Goal: Find specific page/section: Find specific page/section

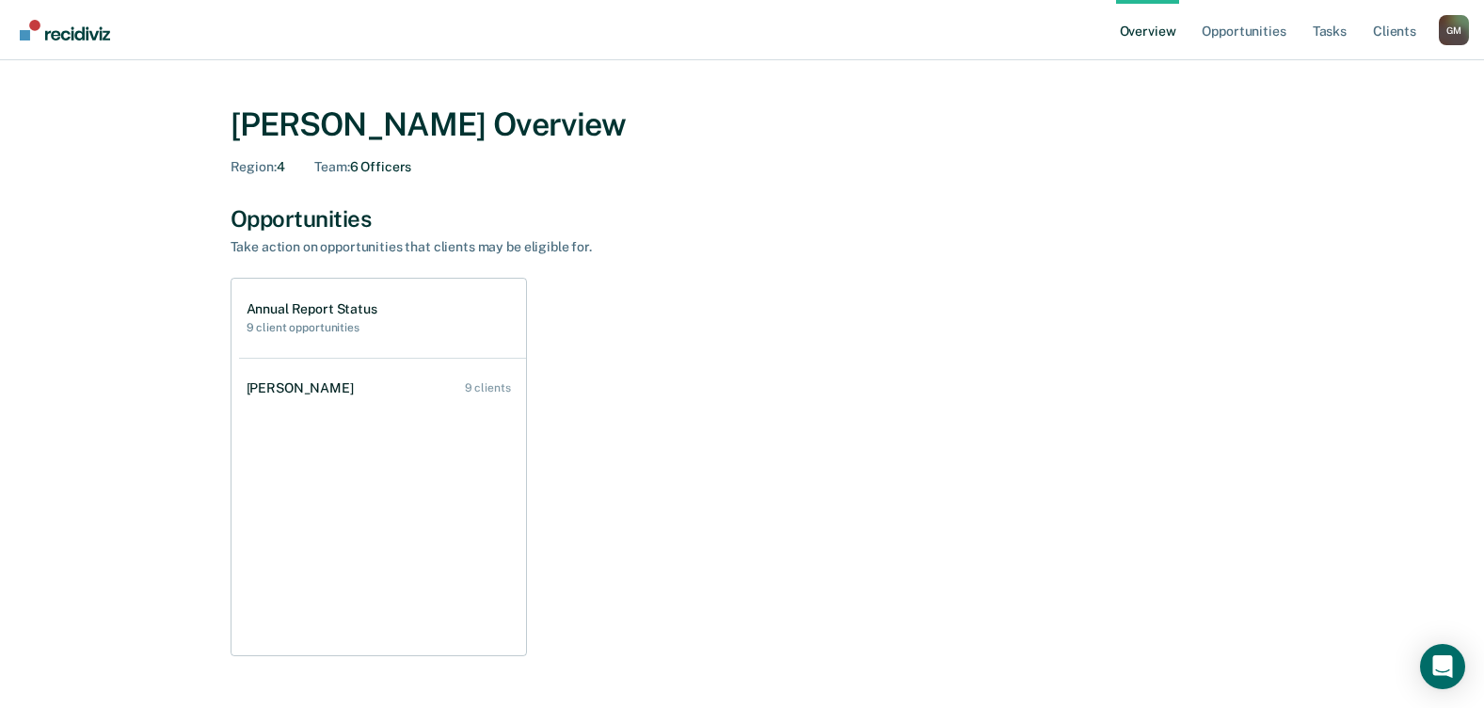
click at [68, 60] on main "[PERSON_NAME] Overview Region : 4 Team : 6 Officers Opportunities Take action o…" at bounding box center [742, 659] width 1484 height 1198
click at [72, 40] on img "Go to Recidiviz Home" at bounding box center [65, 30] width 90 height 21
click at [1392, 31] on link "Client s" at bounding box center [1394, 30] width 51 height 60
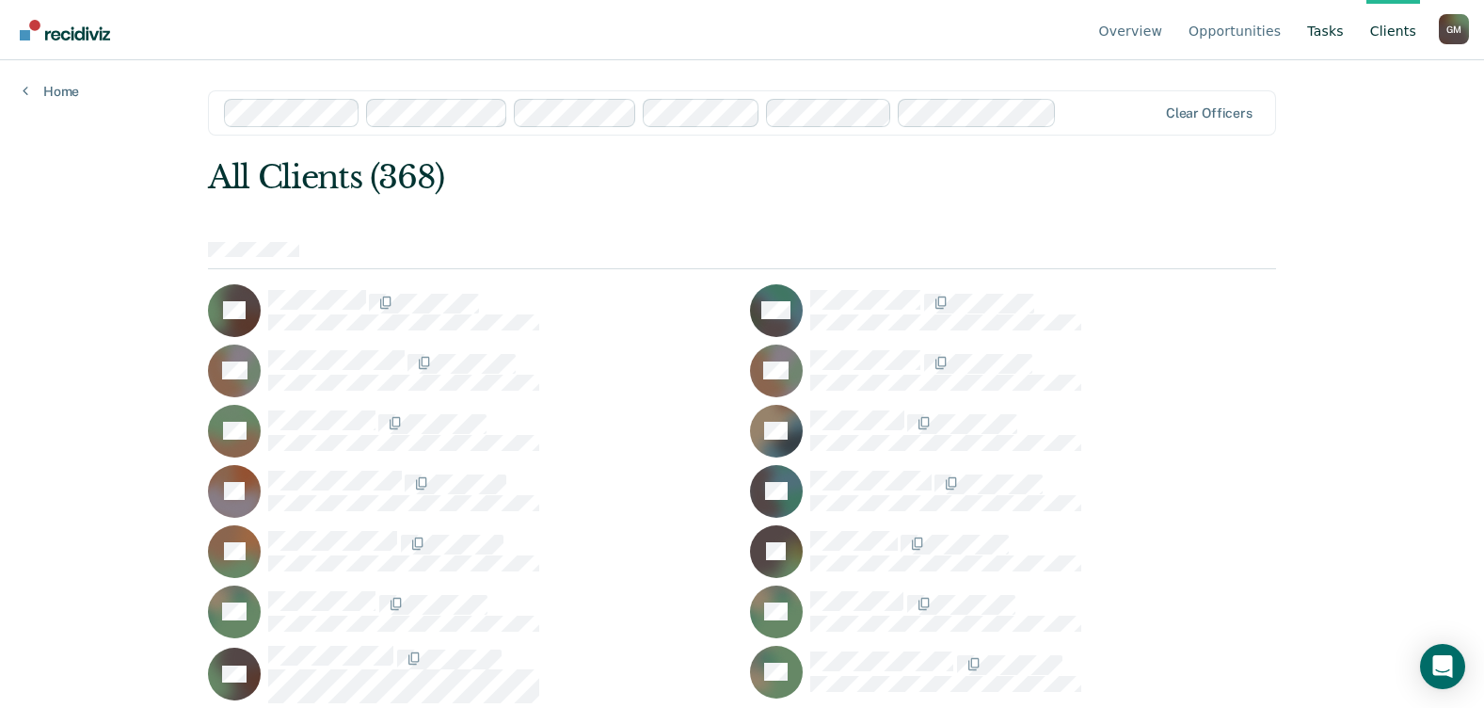
click at [1329, 37] on link "Tasks" at bounding box center [1325, 30] width 44 height 60
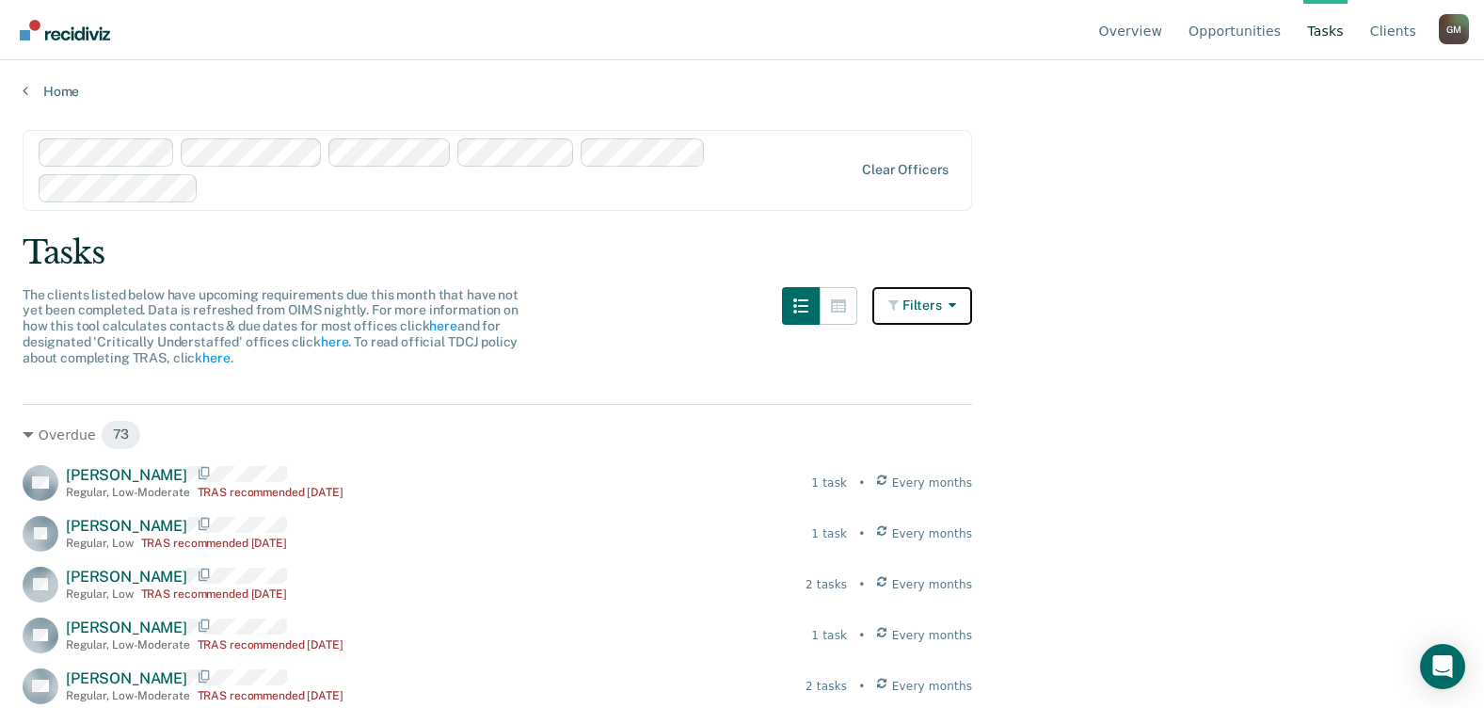
click at [937, 303] on button "Filters" at bounding box center [922, 306] width 100 height 38
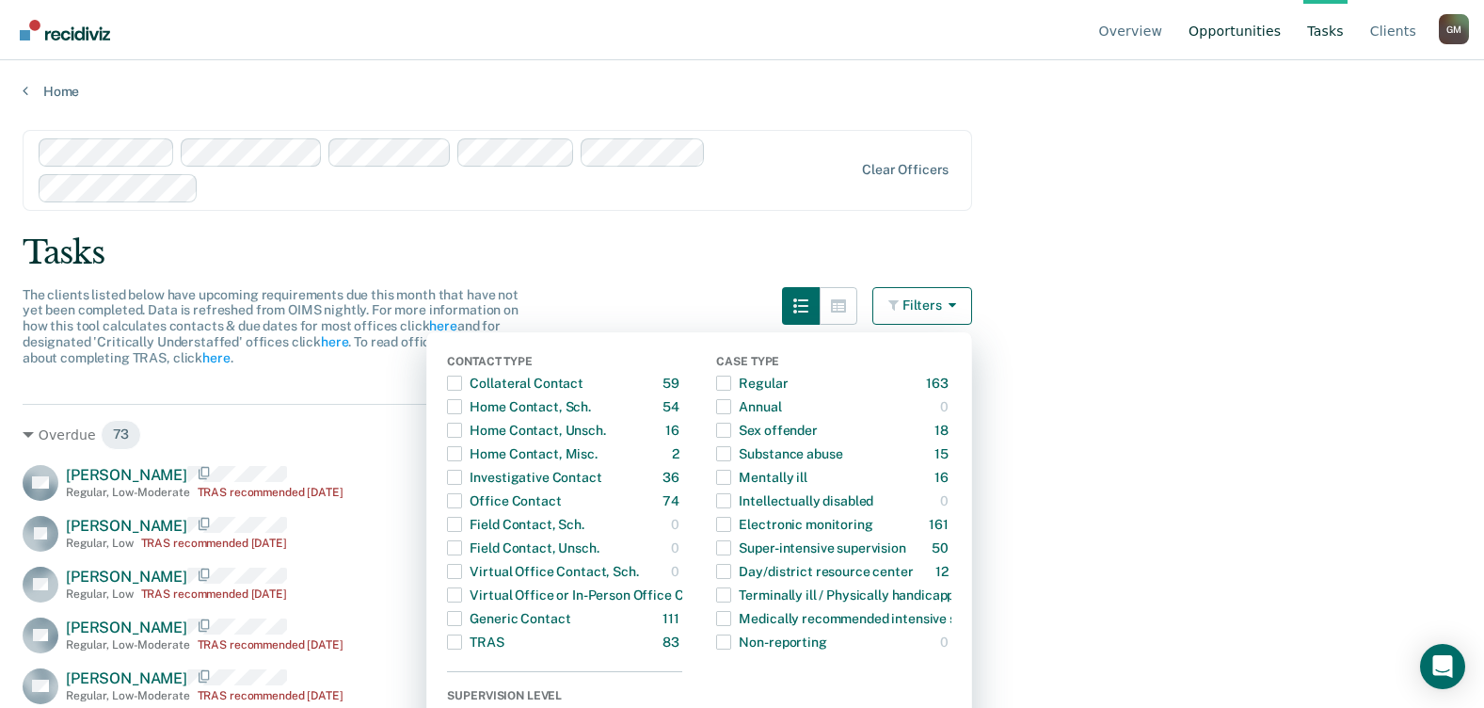
click at [1249, 24] on link "Opportunities" at bounding box center [1235, 30] width 100 height 60
